Goal: Task Accomplishment & Management: Use online tool/utility

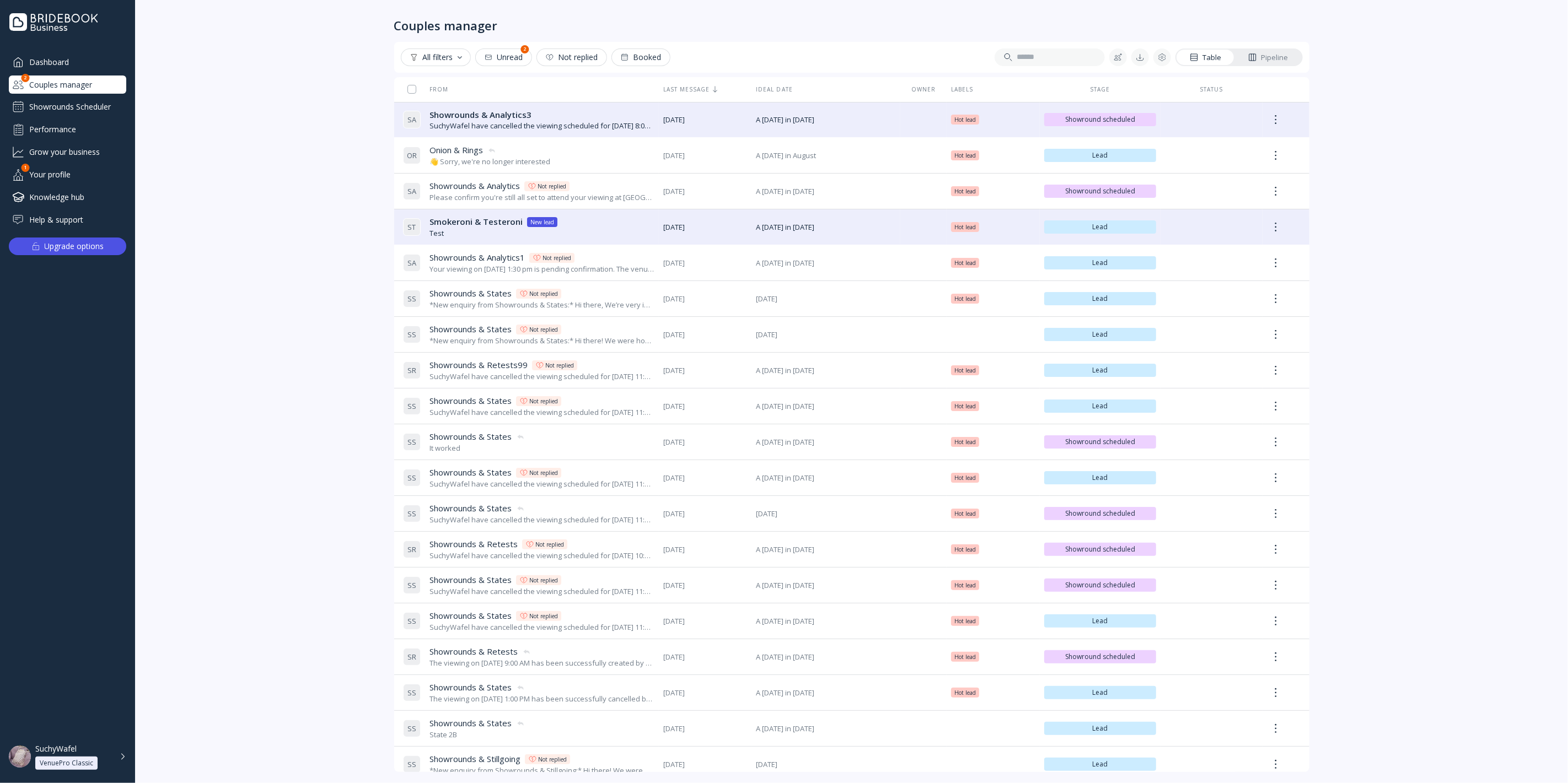
click at [78, 102] on div "Showrounds Scheduler" at bounding box center [67, 106] width 118 height 18
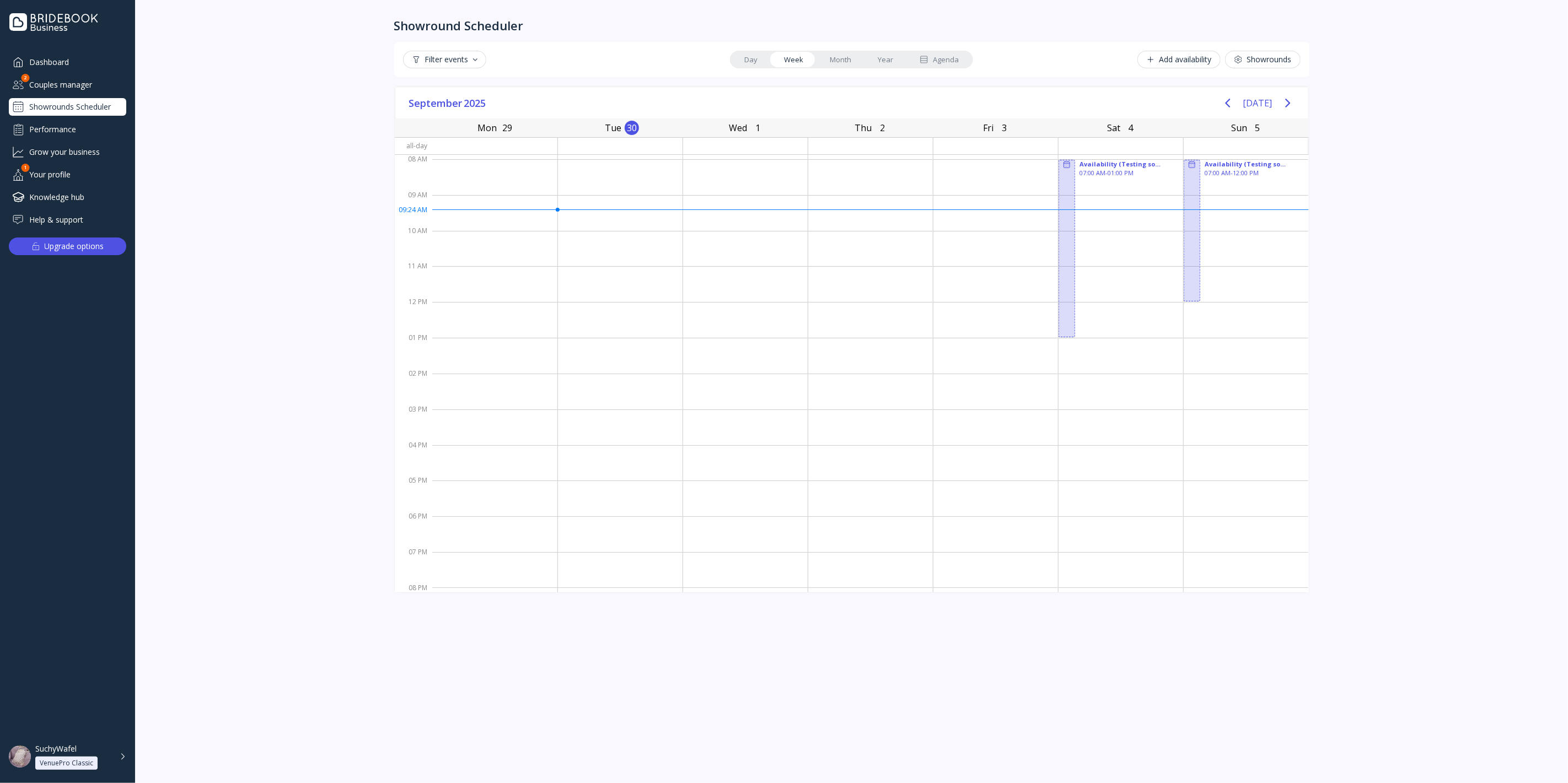
click at [885, 59] on link "Year" at bounding box center [886, 60] width 42 height 15
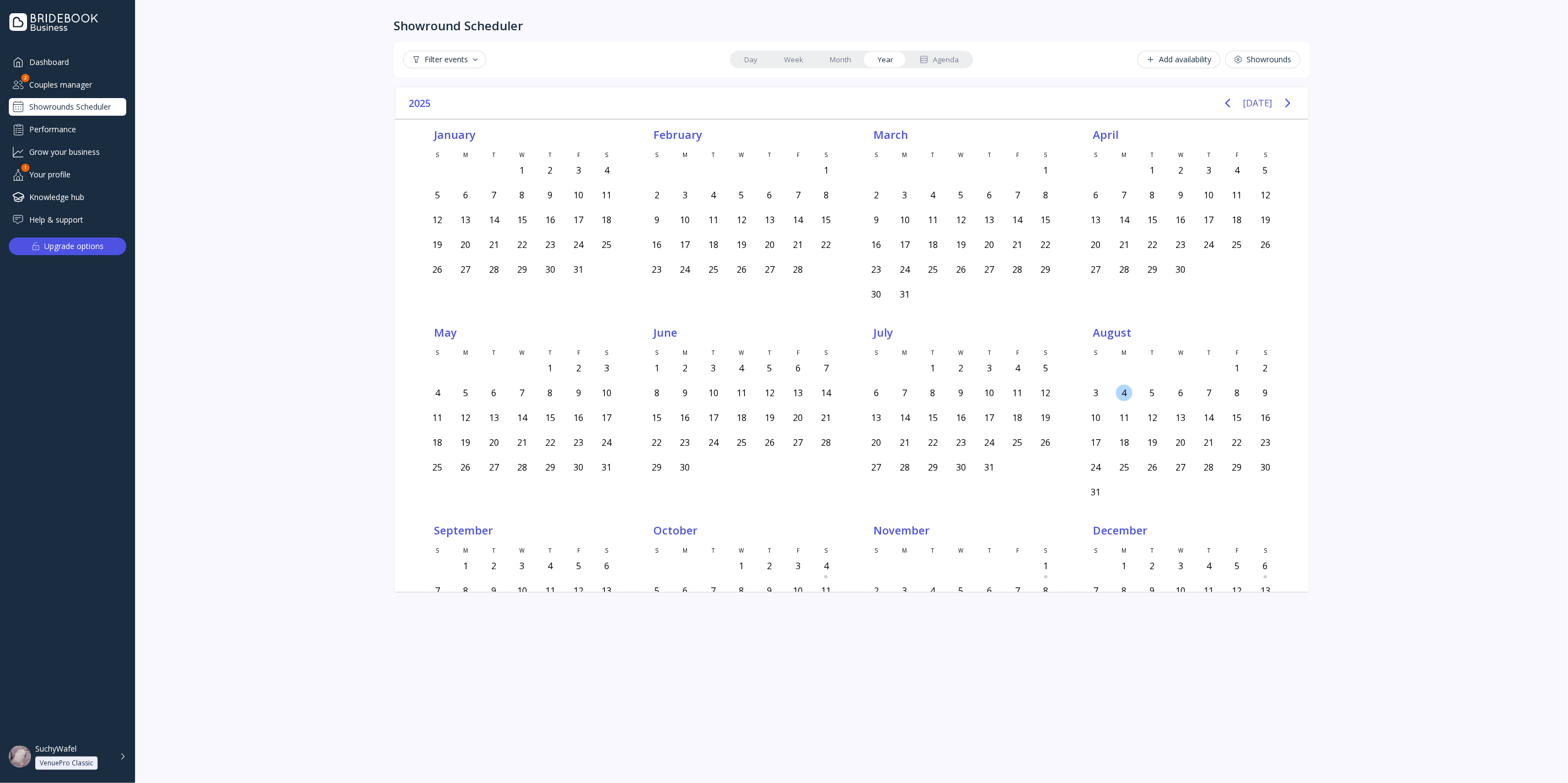
click at [1122, 385] on div "4" at bounding box center [1123, 392] width 16 height 16
click at [1157, 392] on div "5" at bounding box center [1153, 393] width 29 height 21
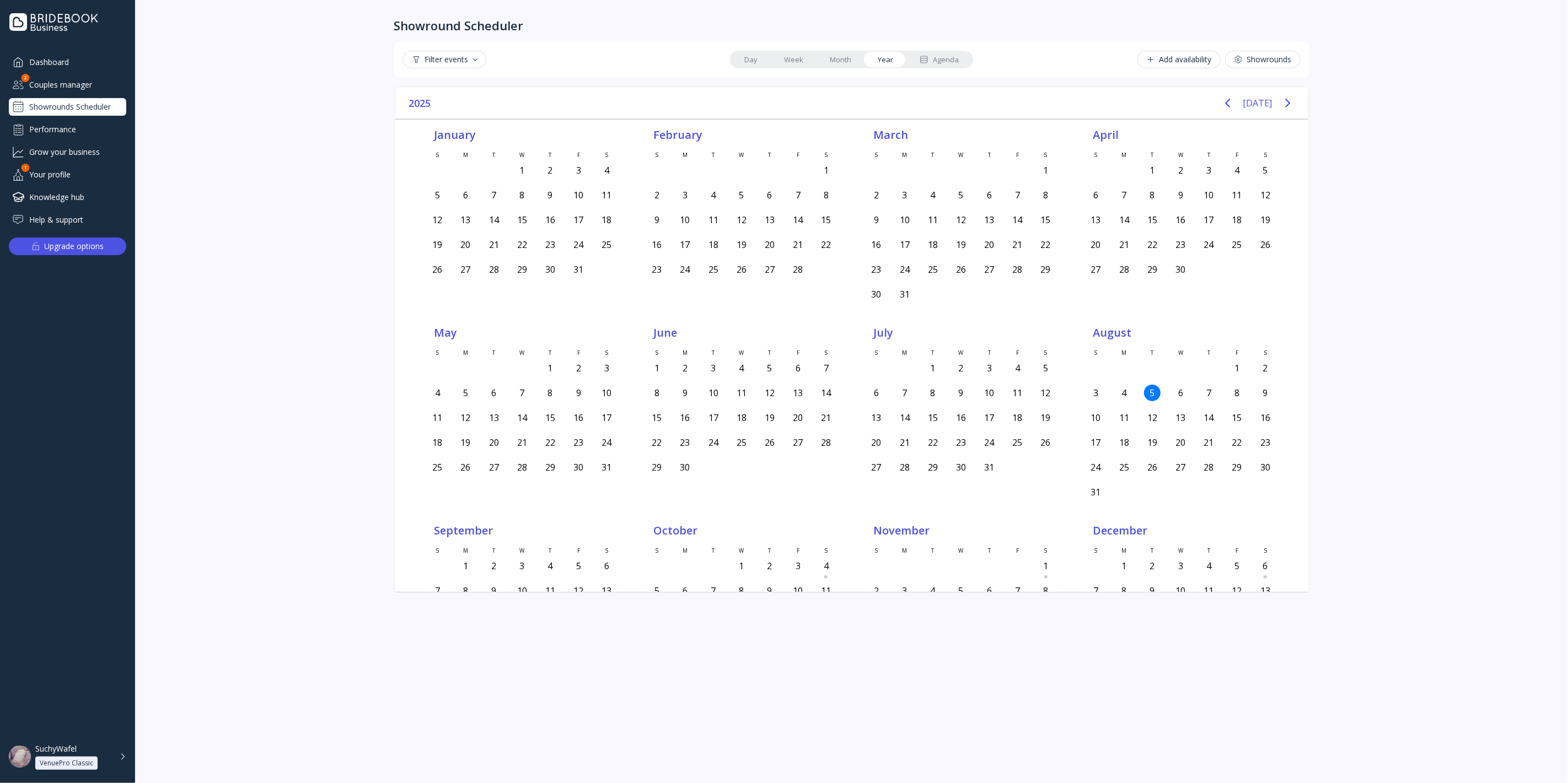
click at [1157, 392] on div "5" at bounding box center [1153, 393] width 29 height 21
click at [1173, 387] on div "6" at bounding box center [1180, 392] width 16 height 16
